Goal: Task Accomplishment & Management: Use online tool/utility

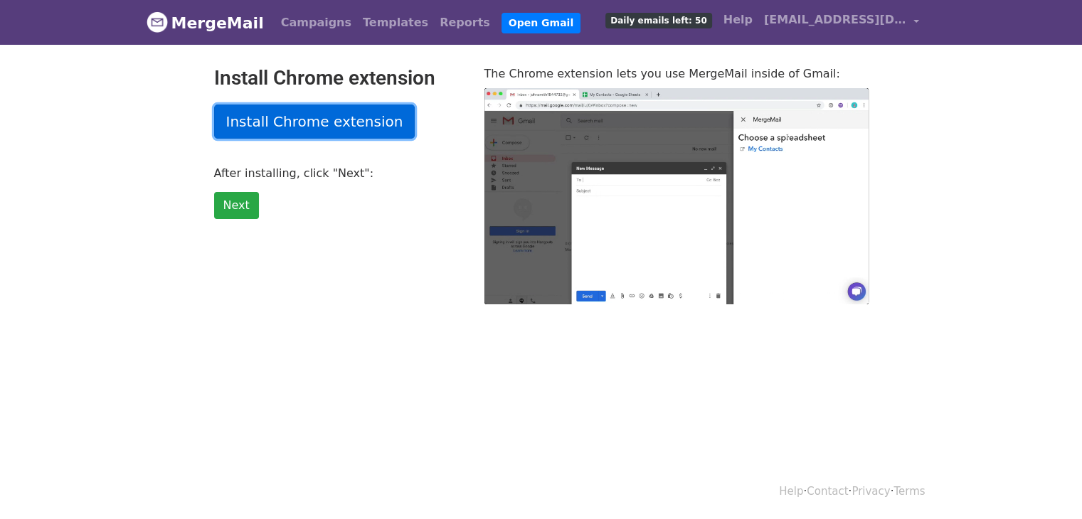
click at [360, 134] on link "Install Chrome extension" at bounding box center [314, 122] width 201 height 34
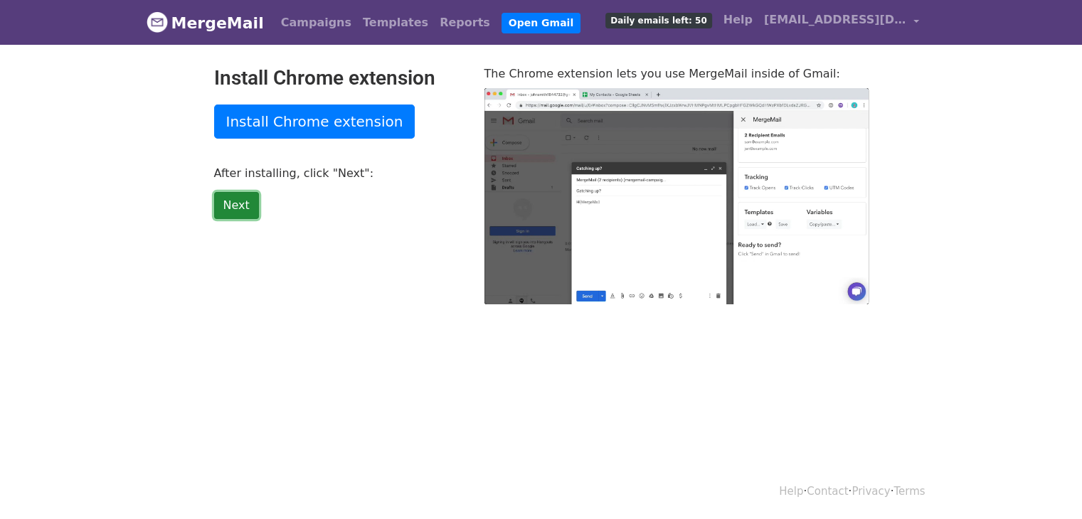
click at [219, 194] on link "Next" at bounding box center [236, 205] width 45 height 27
type input "20.19"
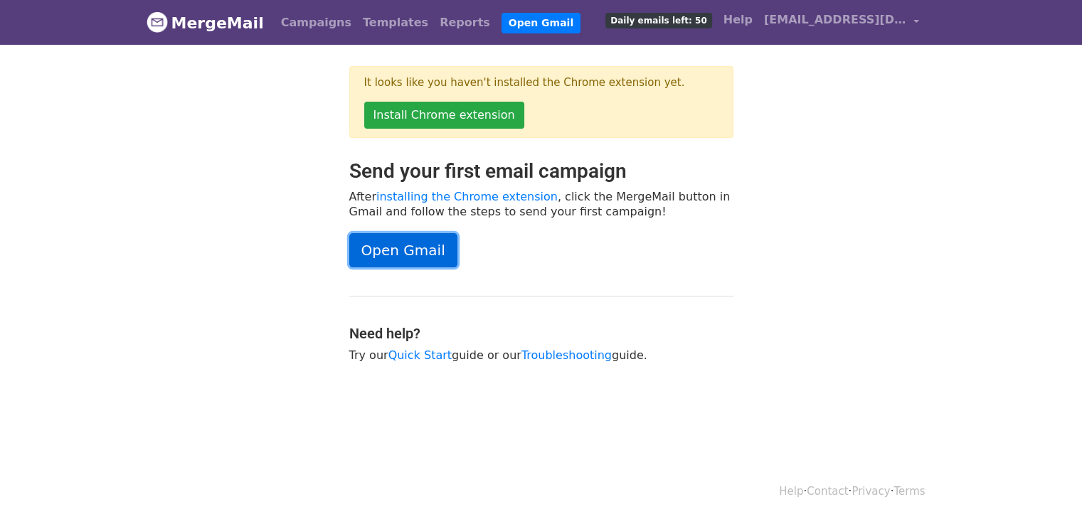
click at [426, 253] on link "Open Gmail" at bounding box center [403, 250] width 108 height 34
